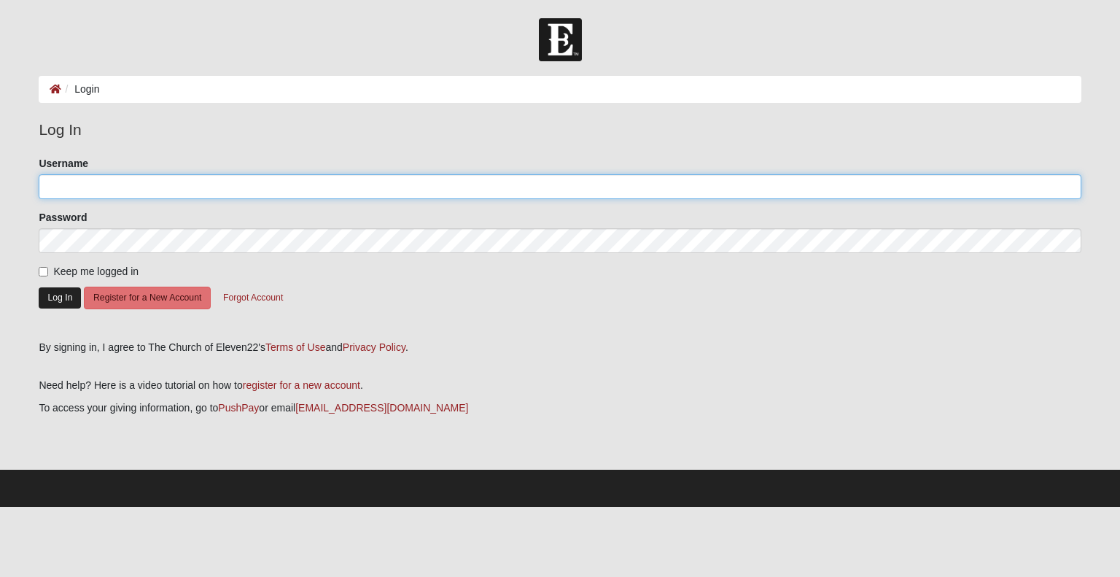
type input "Jbarba250@gmail.com"
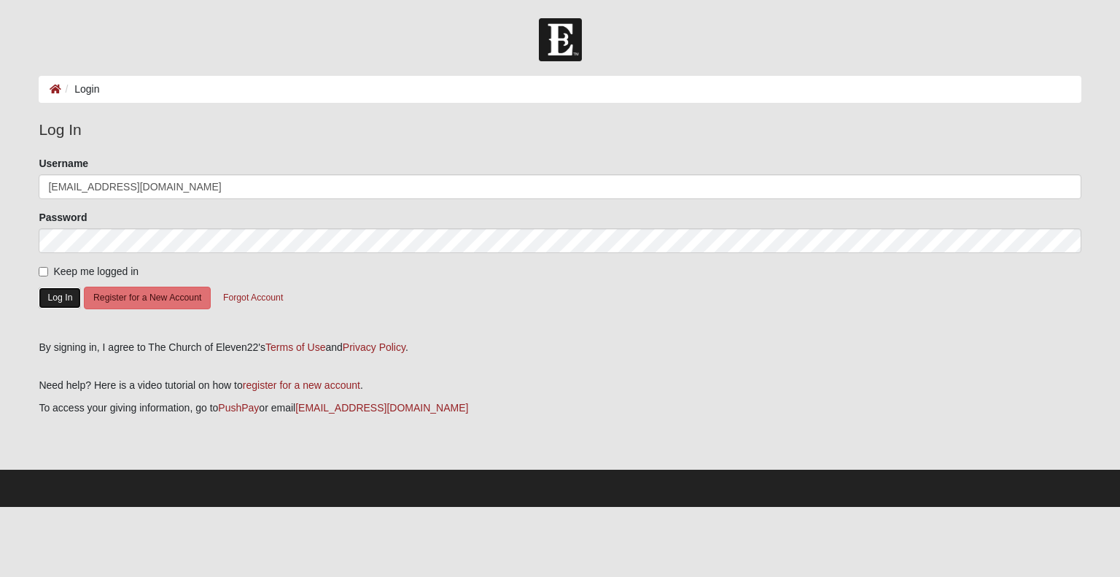
click at [65, 301] on button "Log In" at bounding box center [60, 297] width 42 height 21
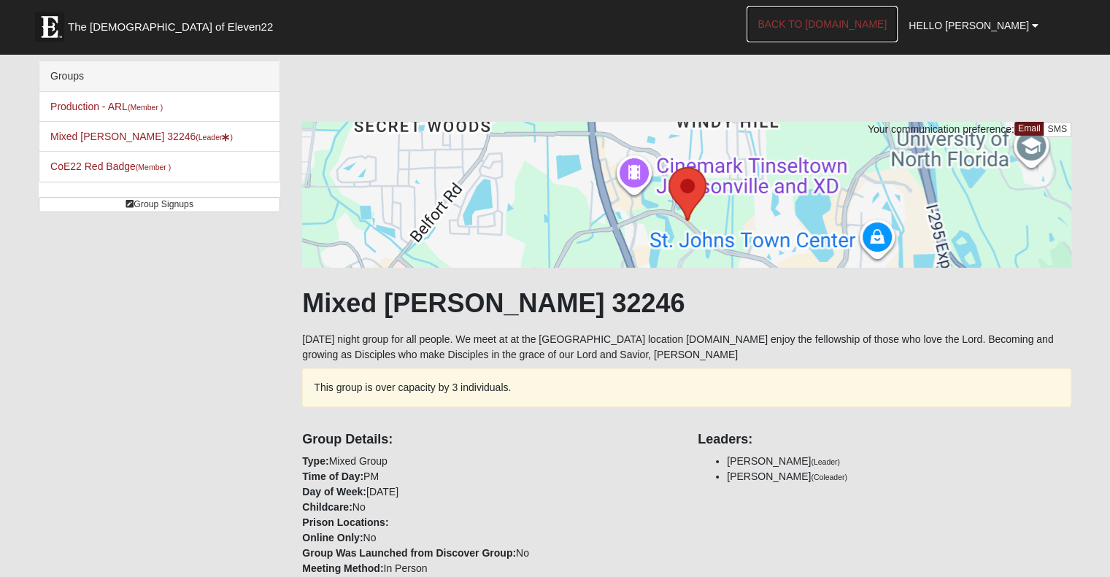
click at [836, 26] on link "Back to [DOMAIN_NAME]" at bounding box center [821, 24] width 151 height 36
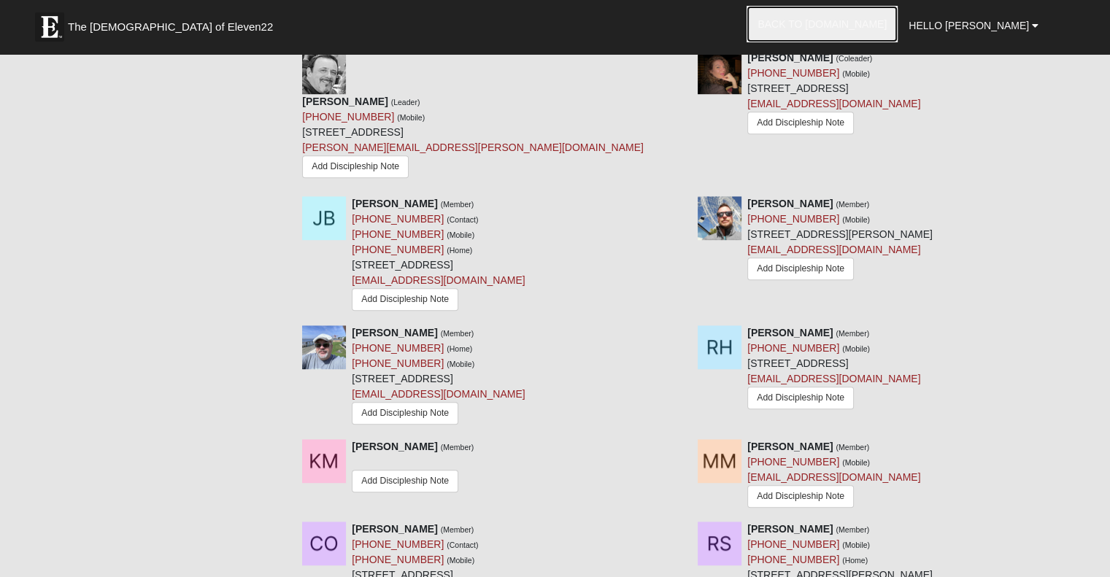
scroll to position [948, 0]
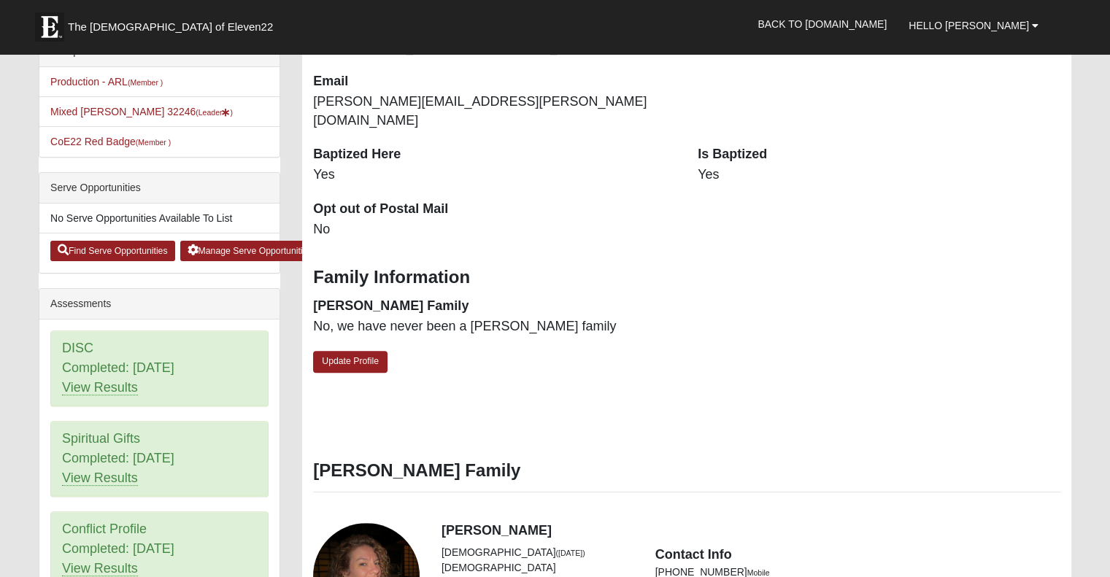
scroll to position [511, 0]
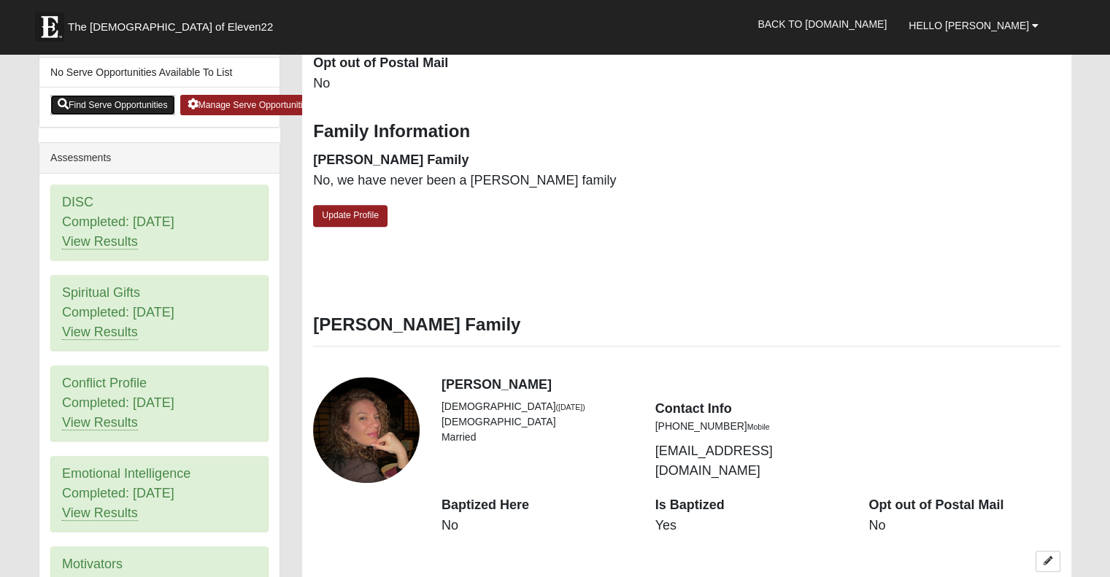
click at [90, 102] on link "Find Serve Opportunities" at bounding box center [112, 105] width 125 height 20
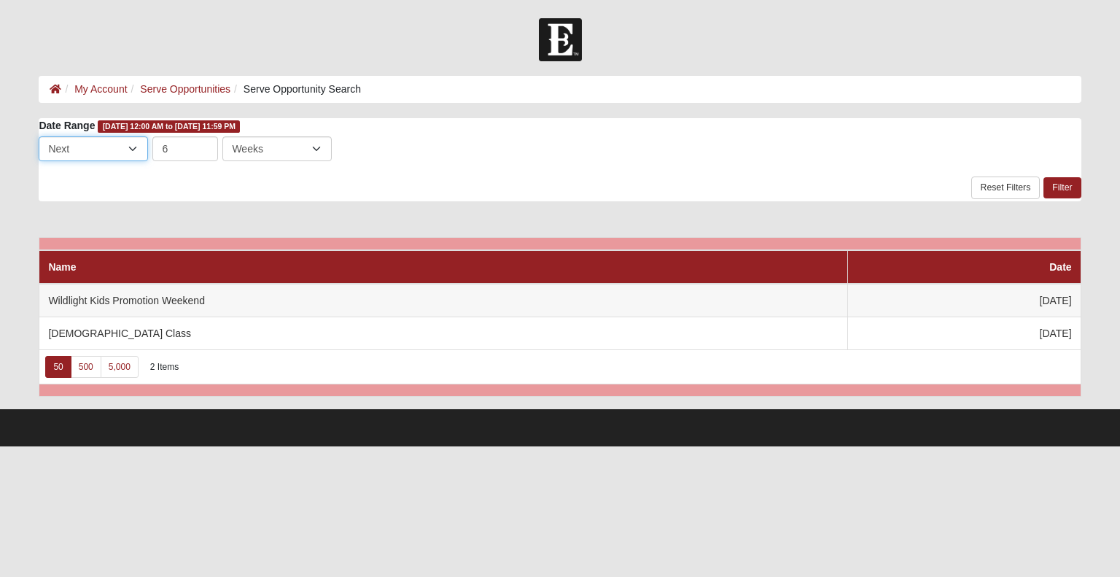
click at [133, 147] on select "Last Next" at bounding box center [93, 148] width 109 height 25
click at [82, 363] on link "500" at bounding box center [86, 367] width 31 height 22
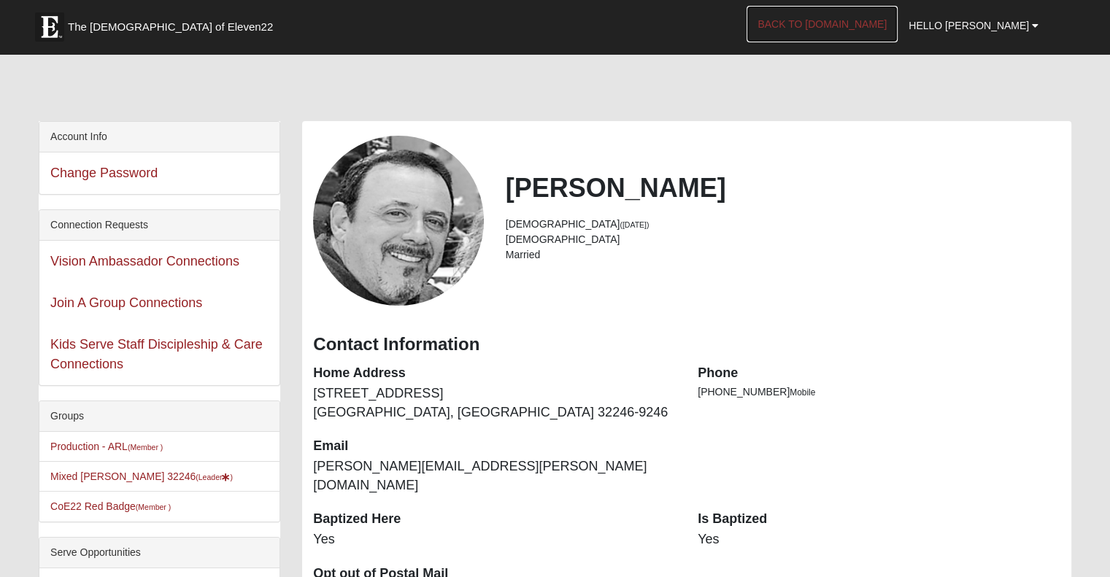
click at [859, 28] on link "Back to [DOMAIN_NAME]" at bounding box center [821, 24] width 151 height 36
